Goal: Task Accomplishment & Management: Manage account settings

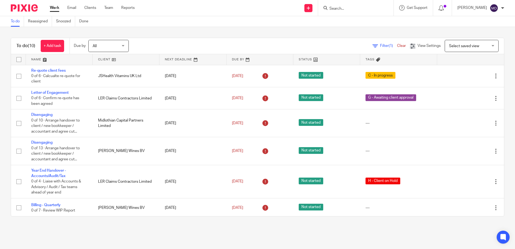
click at [363, 9] on input "Search" at bounding box center [353, 8] width 48 height 5
type input "jkl"
drag, startPoint x: 364, startPoint y: 21, endPoint x: 367, endPoint y: 27, distance: 7.4
click at [364, 21] on link at bounding box center [361, 21] width 67 height 8
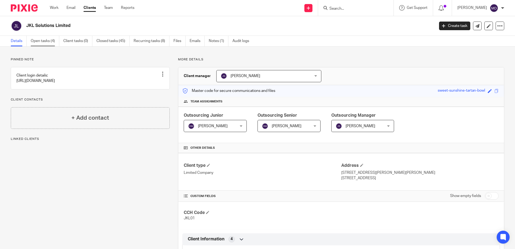
click at [40, 41] on link "Open tasks (4)" at bounding box center [45, 41] width 29 height 10
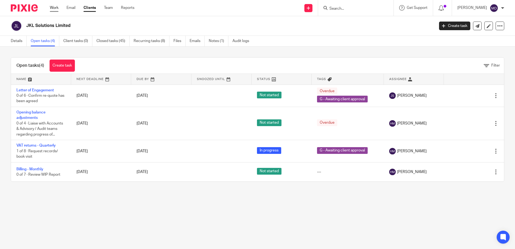
click at [52, 7] on link "Work" at bounding box center [54, 7] width 9 height 5
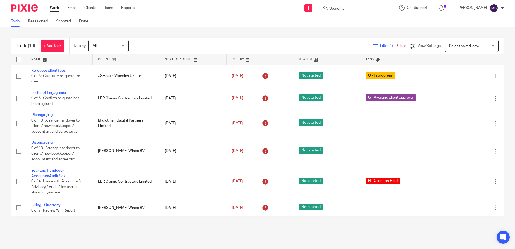
click at [38, 57] on link at bounding box center [59, 59] width 67 height 11
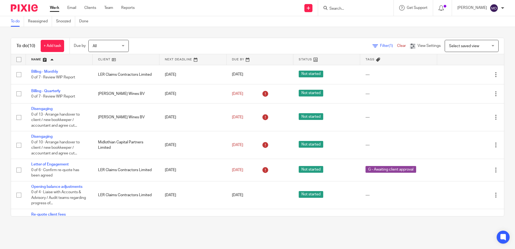
click at [357, 230] on main "To do Reassigned Snoozed Done To do (10) + Add task Due by All All [DATE] [DATE…" at bounding box center [257, 124] width 515 height 249
click at [110, 8] on link "Team" at bounding box center [108, 7] width 9 height 5
click at [359, 10] on input "Search" at bounding box center [353, 8] width 48 height 5
type input "[PERSON_NAME]"
click at [361, 22] on link at bounding box center [361, 21] width 67 height 8
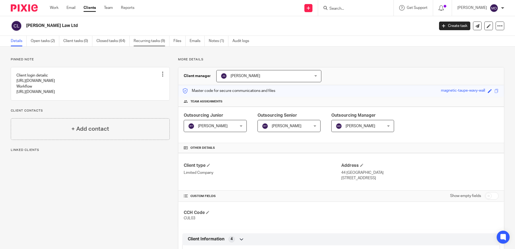
click at [155, 43] on link "Recurring tasks (9)" at bounding box center [152, 41] width 36 height 10
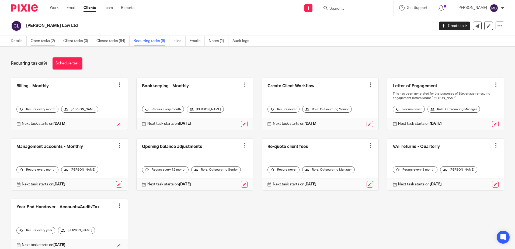
click at [38, 41] on link "Open tasks (2)" at bounding box center [45, 41] width 29 height 10
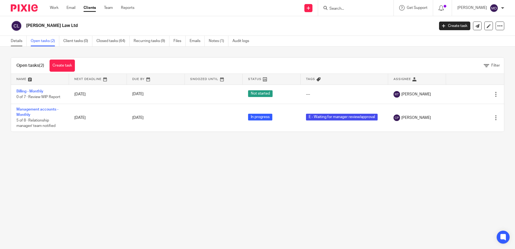
click at [19, 43] on link "Details" at bounding box center [19, 41] width 16 height 10
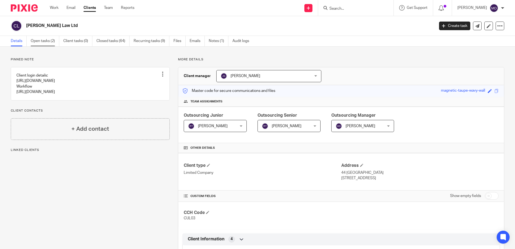
click at [40, 41] on link "Open tasks (2)" at bounding box center [45, 41] width 29 height 10
click at [49, 40] on link "Open tasks (2)" at bounding box center [45, 41] width 29 height 10
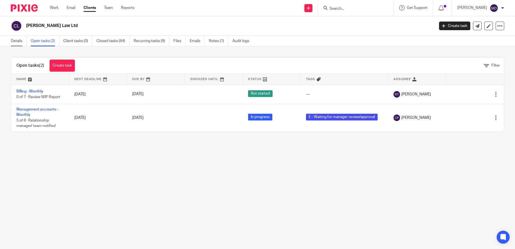
click at [18, 41] on link "Details" at bounding box center [19, 41] width 16 height 10
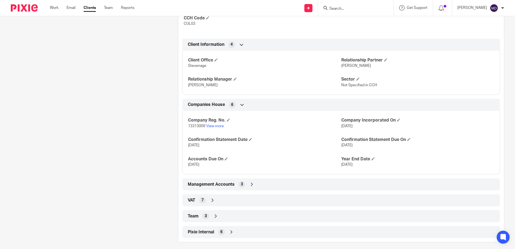
scroll to position [198, 0]
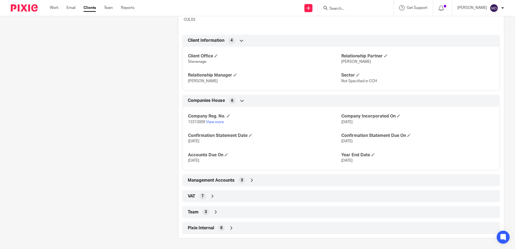
click at [215, 212] on icon at bounding box center [215, 211] width 5 height 5
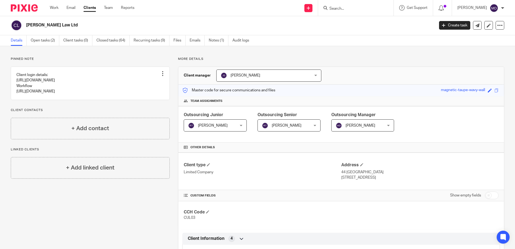
scroll to position [0, 0]
